Goal: Task Accomplishment & Management: Complete application form

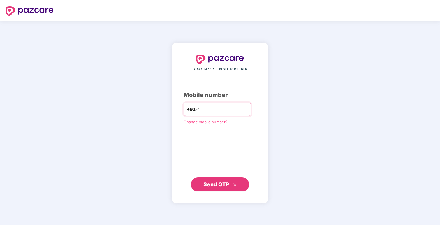
type input "**********"
click at [214, 183] on span "Send OTP" at bounding box center [216, 184] width 26 height 6
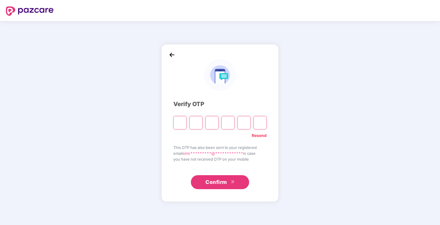
type input "*"
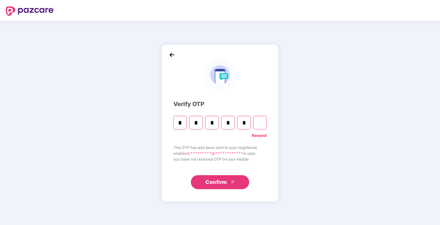
type input "*"
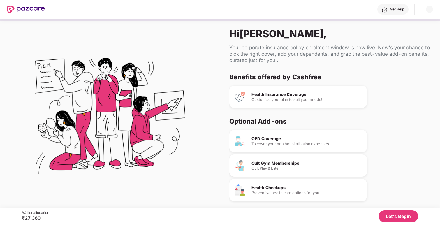
click at [300, 98] on div "Customise your plan to suit your needs!" at bounding box center [306, 100] width 111 height 4
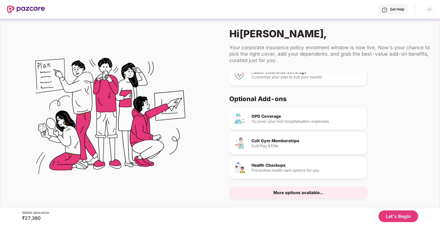
click at [396, 213] on button "Let's Begin" at bounding box center [398, 216] width 40 height 12
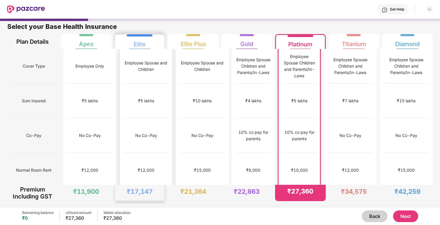
scroll to position [0, 0]
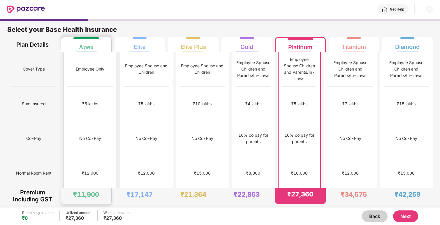
click at [80, 121] on div "No Co-Pay" at bounding box center [89, 138] width 45 height 35
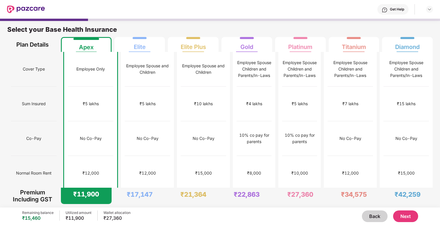
click at [404, 214] on button "Next" at bounding box center [405, 216] width 25 height 12
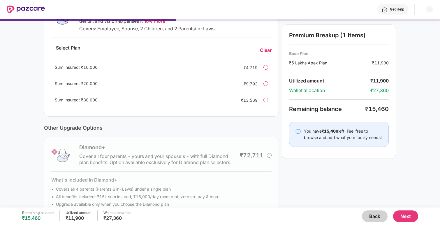
scroll to position [117, 0]
click at [265, 100] on div at bounding box center [265, 99] width 5 height 5
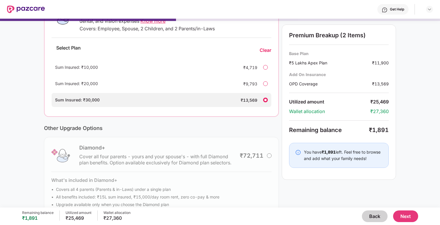
scroll to position [118, 0]
click at [265, 82] on div at bounding box center [265, 83] width 5 height 5
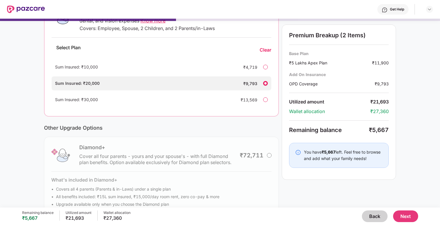
click at [265, 65] on div at bounding box center [265, 67] width 5 height 5
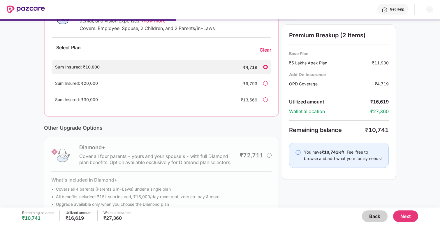
click at [263, 47] on div "Clear" at bounding box center [265, 50] width 12 height 6
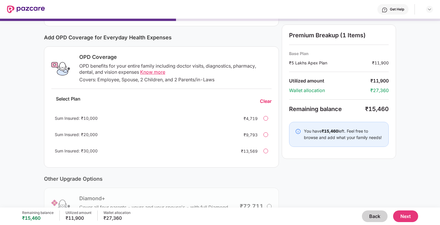
scroll to position [133, 0]
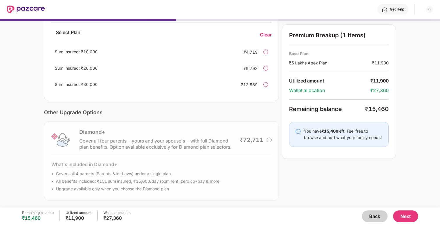
click at [400, 215] on button "Next" at bounding box center [405, 216] width 25 height 12
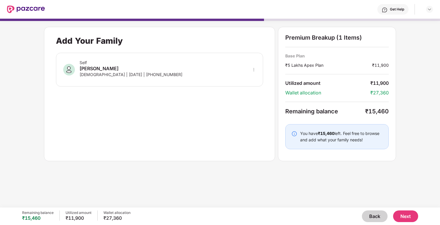
click at [406, 215] on button "Next" at bounding box center [405, 216] width 25 height 12
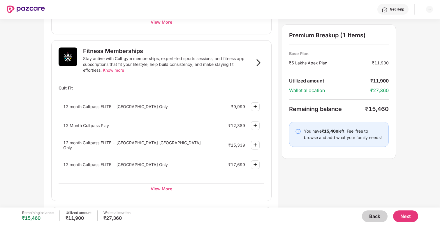
scroll to position [194, 0]
click at [163, 185] on div "View More" at bounding box center [162, 188] width 206 height 10
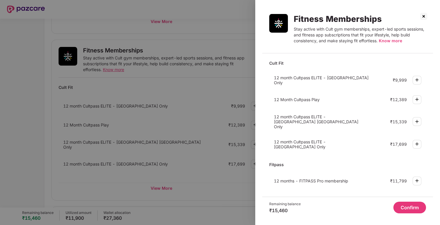
click at [415, 77] on img at bounding box center [416, 79] width 7 height 7
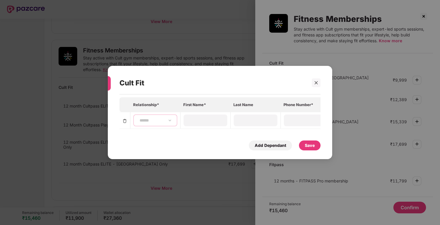
click at [151, 121] on select "**********" at bounding box center [155, 120] width 34 height 5
click at [293, 120] on input at bounding box center [306, 120] width 42 height 6
click at [297, 122] on div "[GEOGRAPHIC_DATA]" at bounding box center [308, 120] width 49 height 12
click at [251, 117] on input at bounding box center [255, 120] width 42 height 6
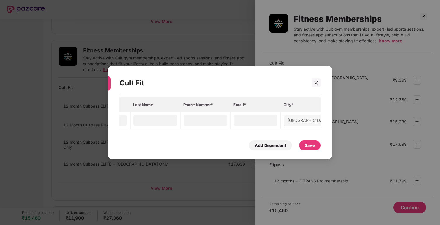
click at [288, 121] on div "[GEOGRAPHIC_DATA]" at bounding box center [308, 120] width 49 height 12
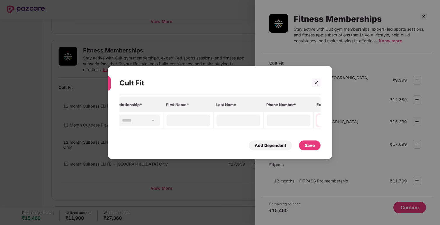
scroll to position [0, 0]
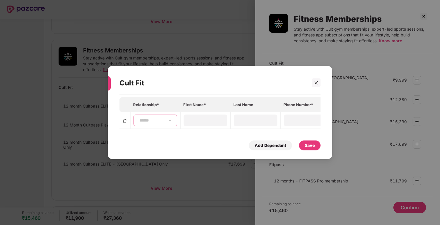
click at [143, 122] on select "**********" at bounding box center [155, 120] width 34 height 5
select select "******"
click at [187, 120] on input at bounding box center [205, 120] width 42 height 6
type input "******"
click at [259, 115] on div at bounding box center [256, 120] width 44 height 12
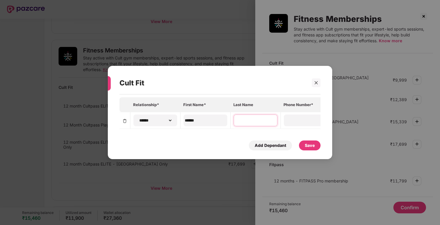
click at [254, 122] on input at bounding box center [255, 120] width 42 height 6
type input "******"
click at [291, 120] on input at bounding box center [306, 120] width 42 height 6
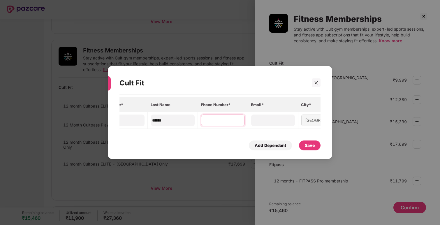
scroll to position [0, 108]
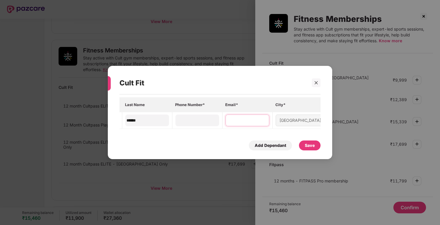
click at [249, 121] on input at bounding box center [247, 120] width 42 height 6
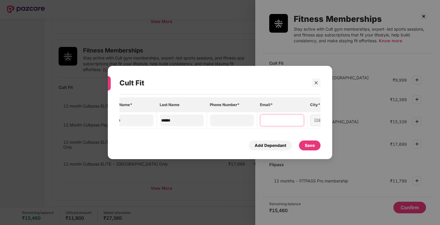
scroll to position [0, 0]
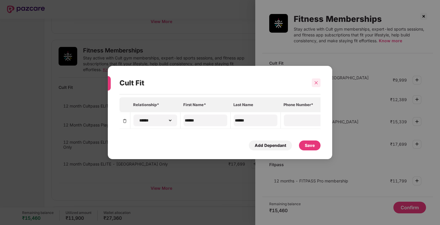
click at [318, 82] on icon "close" at bounding box center [316, 83] width 4 height 4
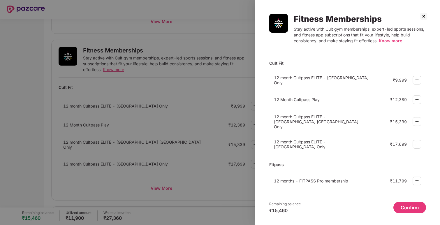
click at [221, 74] on div at bounding box center [220, 112] width 440 height 225
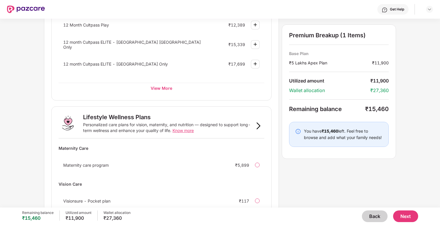
scroll to position [302, 0]
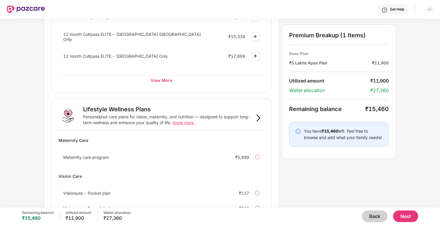
click at [259, 115] on img at bounding box center [258, 117] width 7 height 7
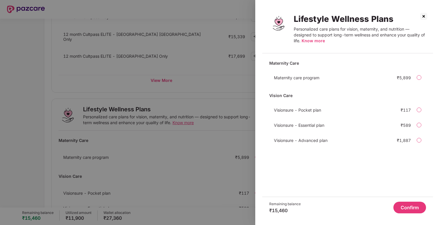
click at [423, 18] on img at bounding box center [423, 16] width 9 height 9
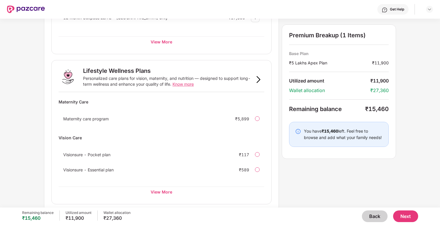
scroll to position [343, 0]
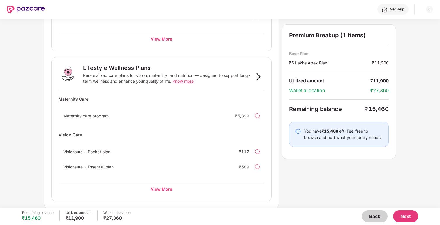
click at [158, 188] on div "View More" at bounding box center [162, 188] width 206 height 10
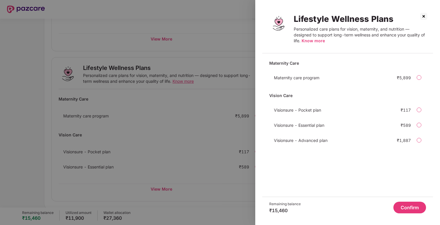
click at [425, 16] on img at bounding box center [423, 16] width 9 height 9
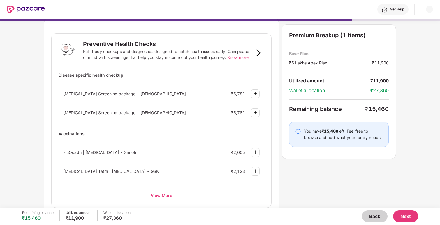
scroll to position [20, 0]
click at [163, 195] on div "View More" at bounding box center [162, 195] width 206 height 10
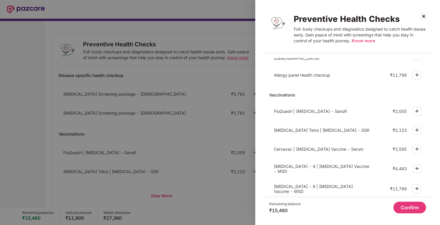
scroll to position [166, 0]
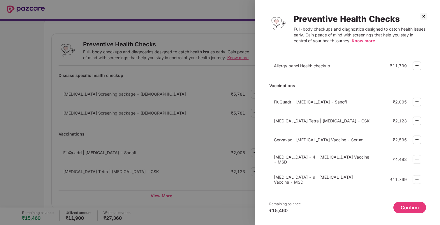
click at [424, 17] on img at bounding box center [423, 16] width 9 height 9
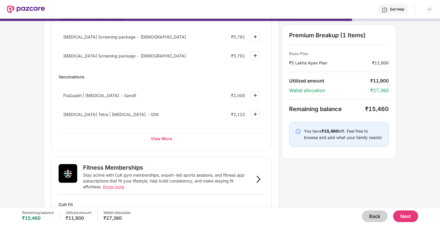
scroll to position [115, 0]
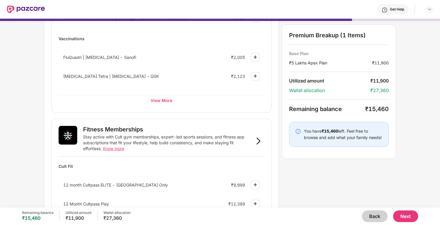
click at [405, 213] on button "Next" at bounding box center [405, 216] width 25 height 12
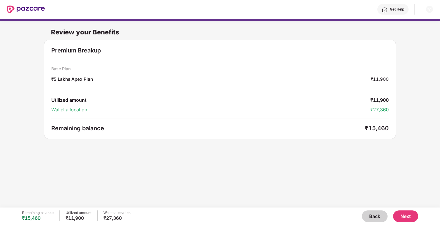
click at [367, 214] on button "Back" at bounding box center [375, 216] width 26 height 12
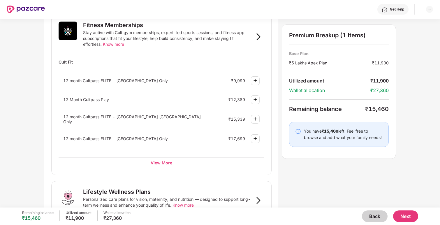
scroll to position [210, 0]
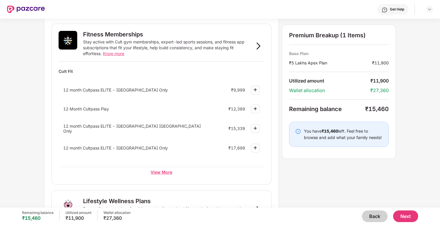
click at [162, 169] on div "View More" at bounding box center [162, 172] width 206 height 10
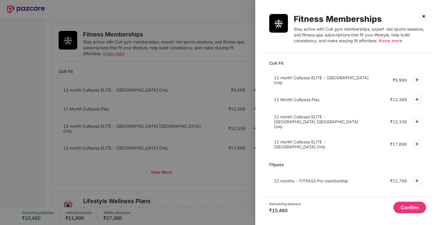
click at [419, 77] on img at bounding box center [416, 79] width 7 height 7
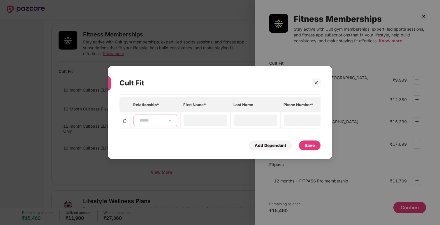
click at [152, 119] on select "**********" at bounding box center [155, 120] width 34 height 5
click at [317, 84] on icon "close" at bounding box center [316, 83] width 4 height 4
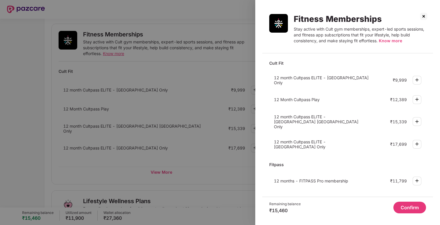
click at [425, 16] on img at bounding box center [423, 16] width 9 height 9
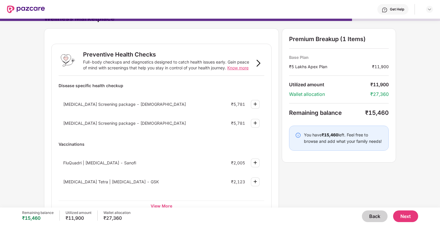
scroll to position [0, 0]
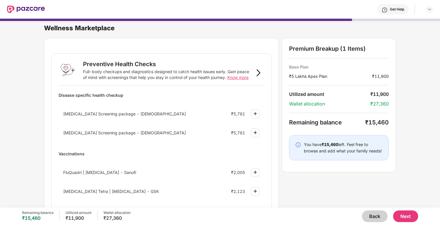
click at [257, 74] on img at bounding box center [258, 72] width 7 height 7
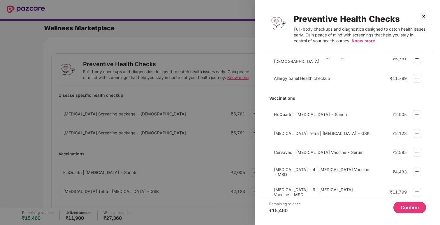
scroll to position [166, 0]
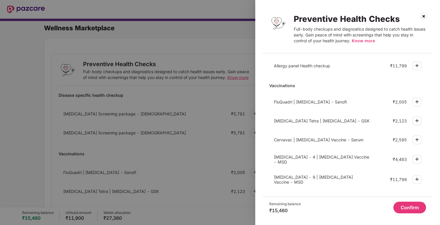
click at [422, 16] on img at bounding box center [423, 16] width 9 height 9
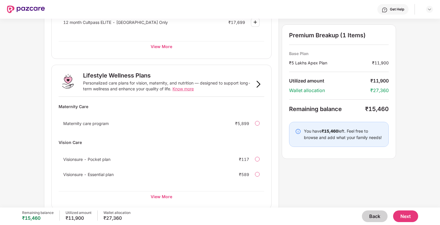
scroll to position [343, 0]
